Goal: Task Accomplishment & Management: Complete application form

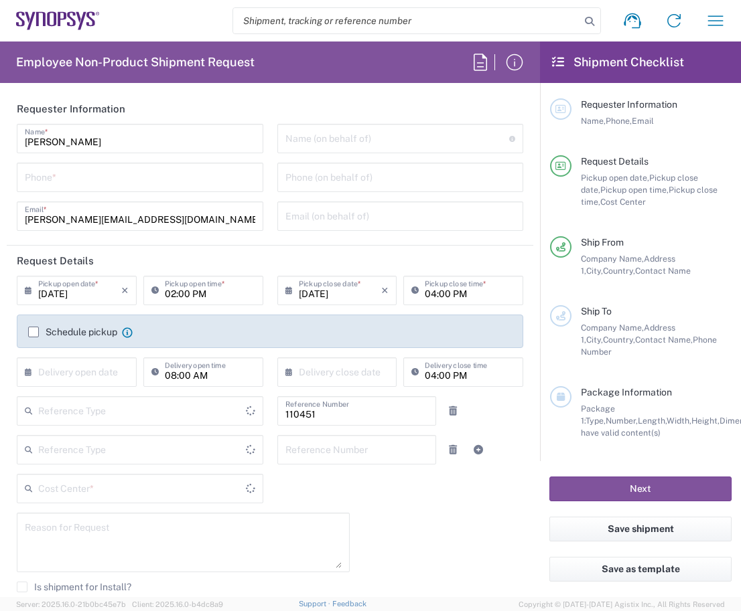
type input "Delivered at Place"
type input "Department"
type input "IE04, FAC, IE02, Dublin 110451"
type input "Ireland"
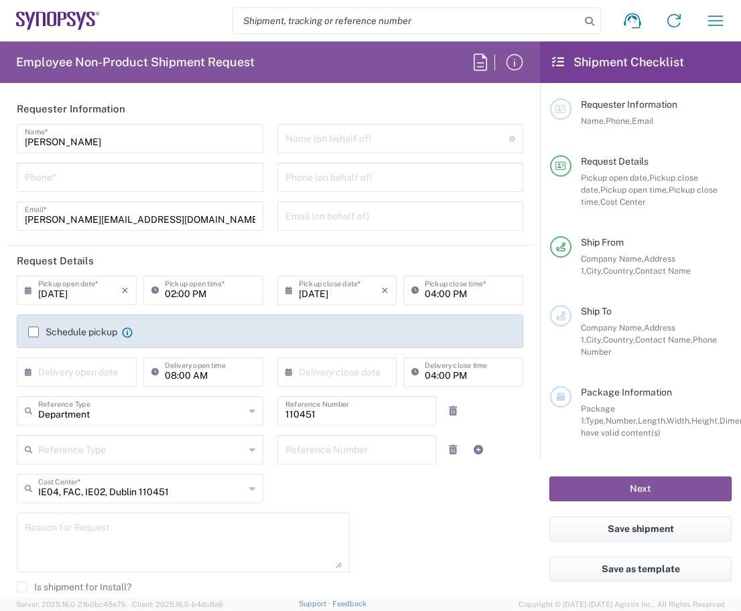
type input "Dublin IE02"
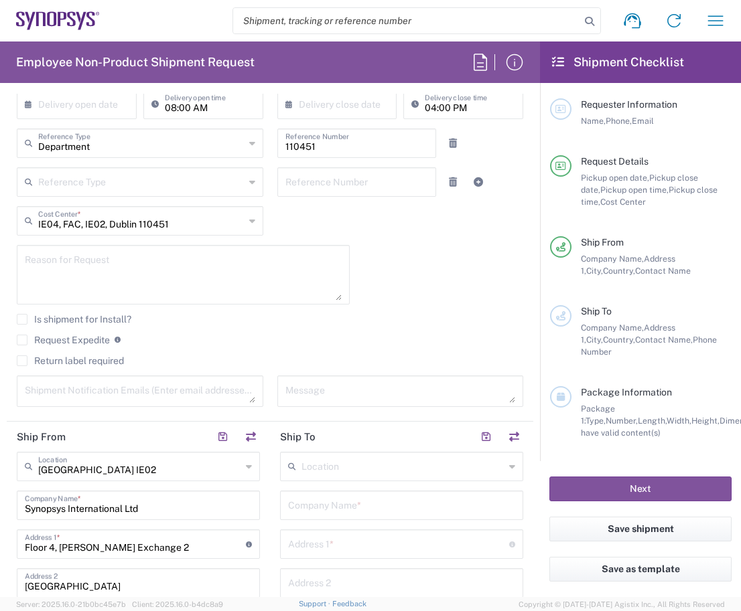
scroll to position [469, 0]
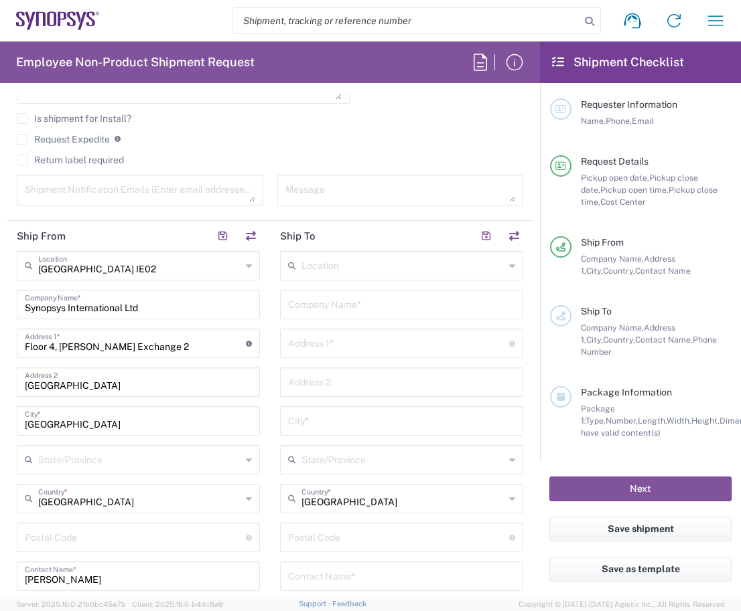
click at [342, 271] on input "text" at bounding box center [402, 264] width 203 height 23
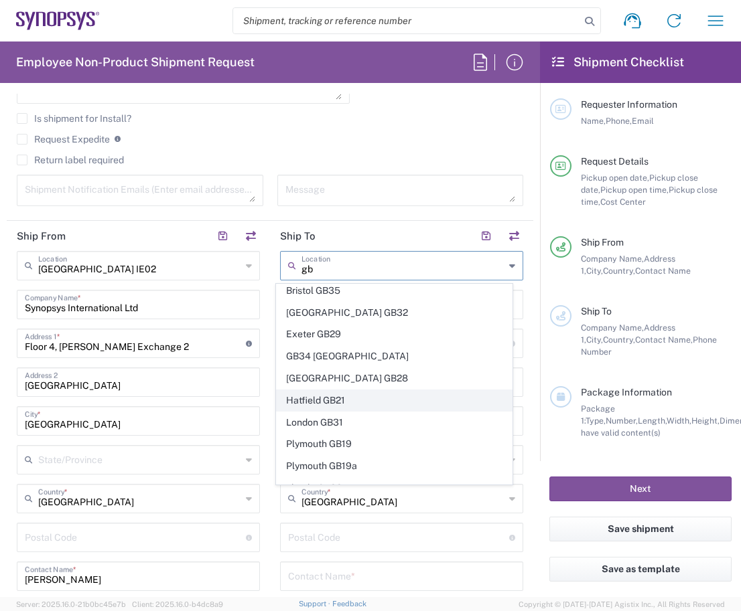
scroll to position [41, 0]
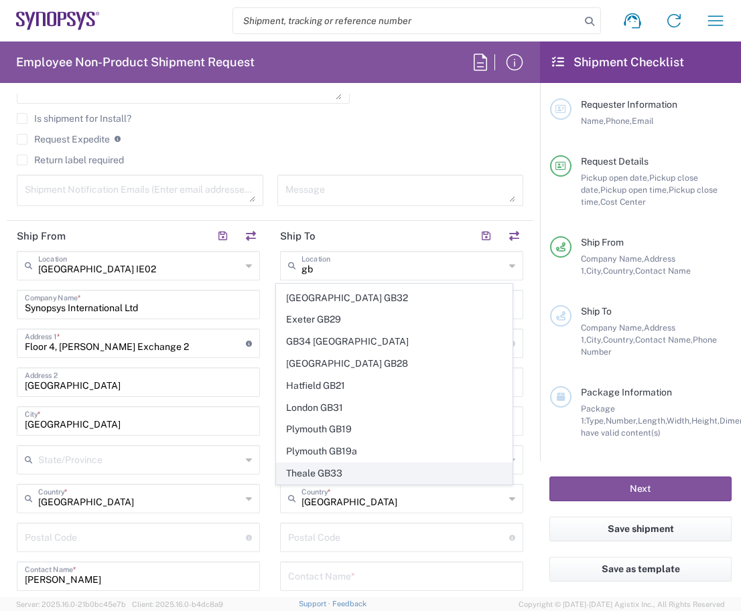
click at [348, 470] on span "Theale GB33" at bounding box center [395, 473] width 236 height 21
type input "Theale GB33"
type input "Synopsys (Nothern Europe) Limited"
type input "Building 1430"
type input "Arlington Business Park 1st Floor"
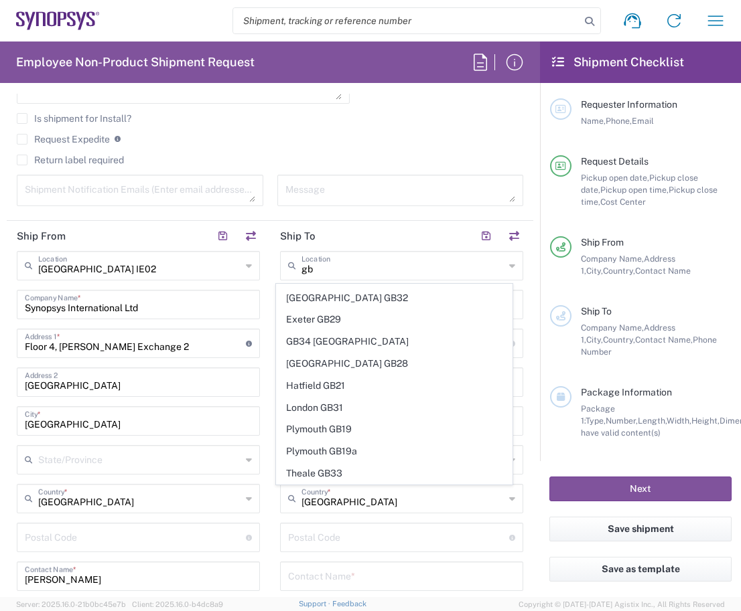
type input "Reading"
type input "United Kingdom"
type input "RG7 4SA"
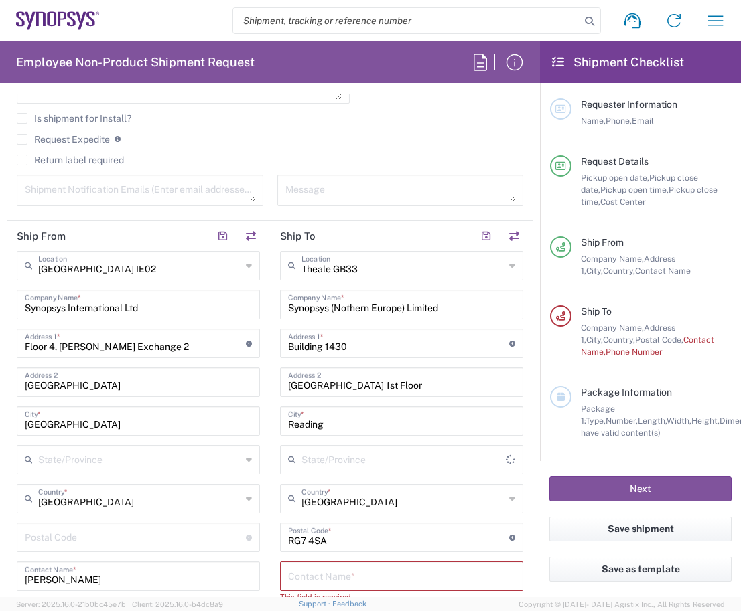
type input "England"
click at [366, 271] on input "text" at bounding box center [402, 264] width 203 height 23
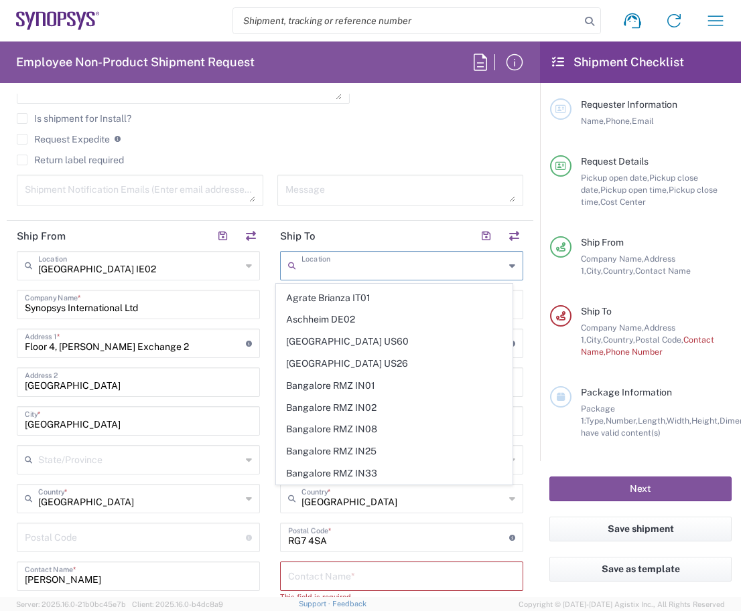
scroll to position [0, 0]
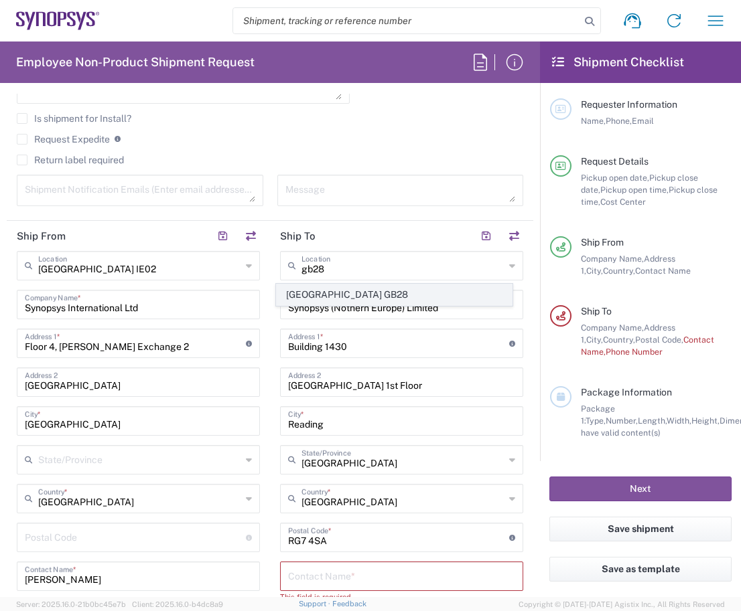
click at [360, 289] on span "Glasgow GB28" at bounding box center [395, 295] width 236 height 21
type input "Glasgow GB28"
type input "133 Finnieston Street"
type input "Glasgow"
type input "G3 8HB"
